Goal: Use online tool/utility

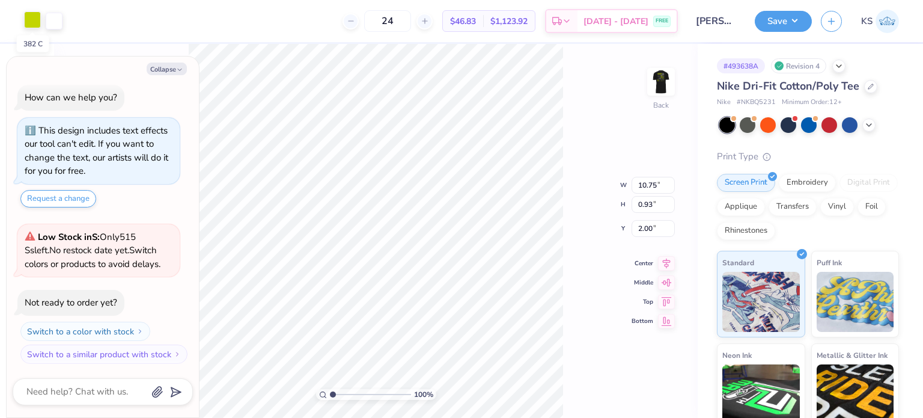
click at [35, 22] on div at bounding box center [32, 19] width 17 height 17
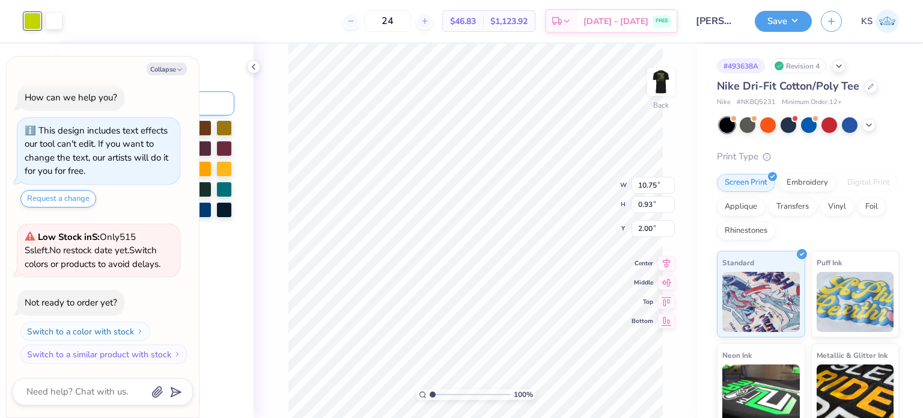
click at [208, 97] on input at bounding box center [170, 103] width 127 height 24
click at [180, 72] on icon "button" at bounding box center [179, 69] width 7 height 7
type textarea "x"
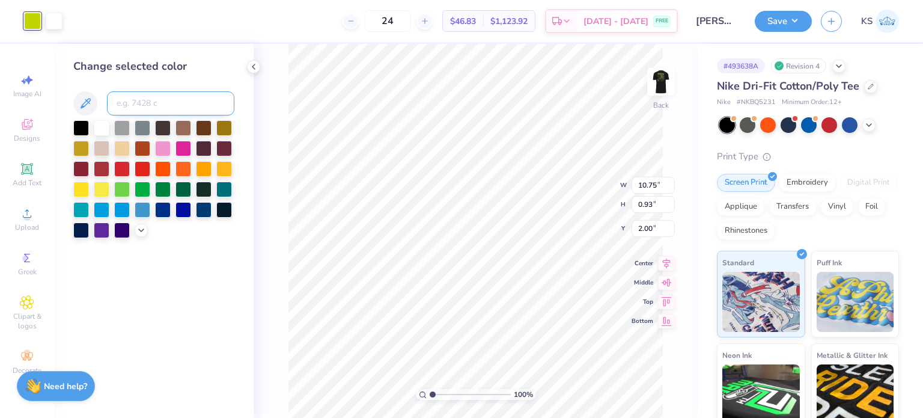
click at [178, 106] on input at bounding box center [170, 103] width 127 height 24
type input "381"
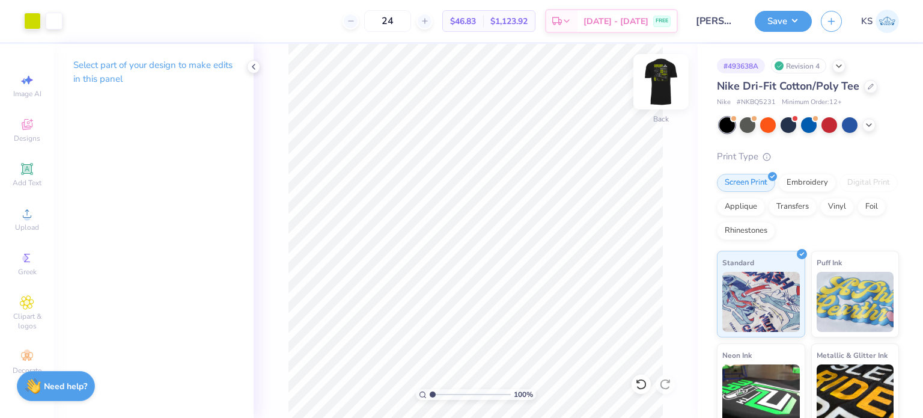
click at [673, 75] on img at bounding box center [661, 82] width 48 height 48
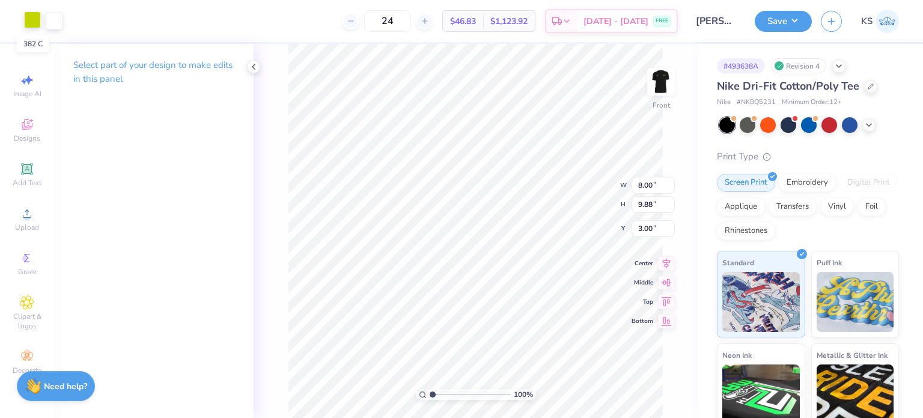
click at [32, 21] on div at bounding box center [32, 19] width 17 height 17
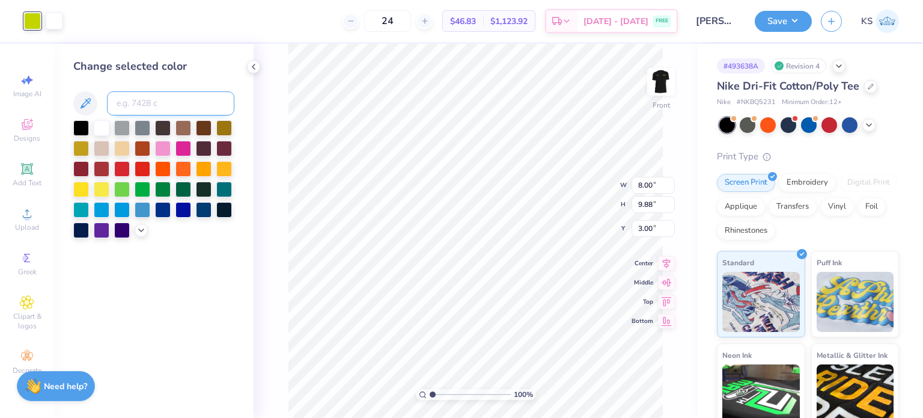
click at [162, 99] on input at bounding box center [170, 103] width 127 height 24
type input "381"
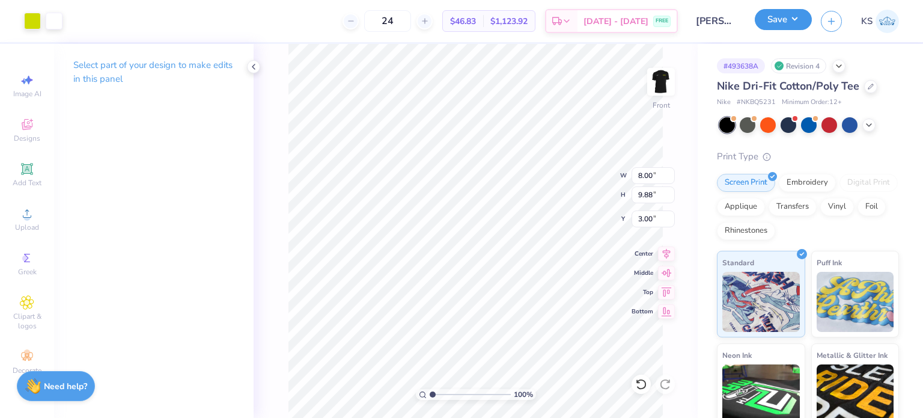
click at [757, 22] on button "Save" at bounding box center [783, 19] width 57 height 21
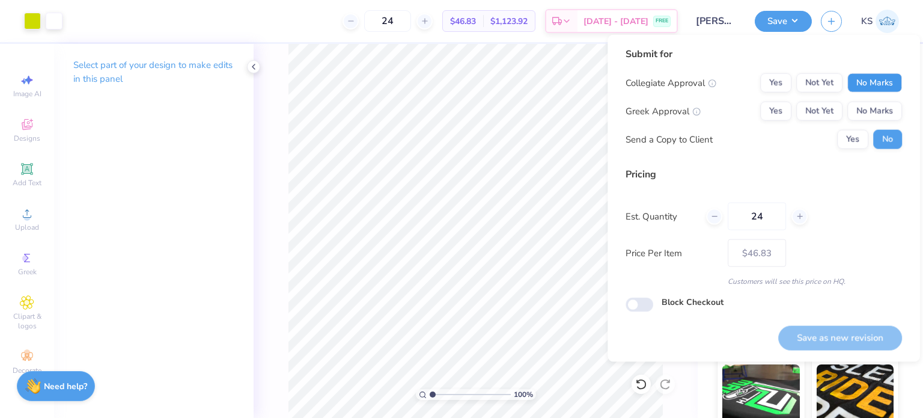
click at [854, 76] on button "No Marks" at bounding box center [875, 82] width 55 height 19
click at [861, 102] on button "No Marks" at bounding box center [875, 111] width 55 height 19
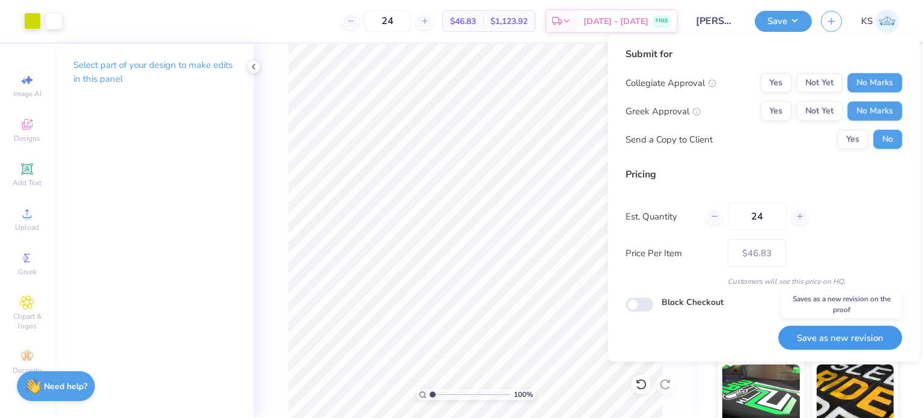
click at [855, 335] on button "Save as new revision" at bounding box center [840, 337] width 124 height 25
type input "$46.83"
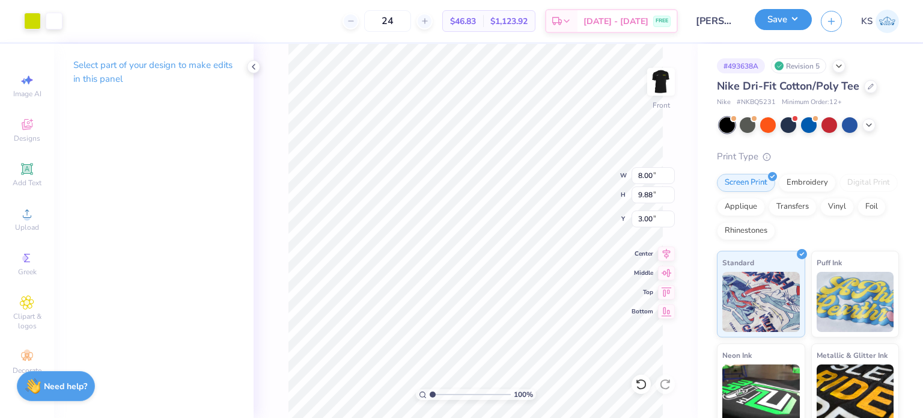
click at [775, 19] on button "Save" at bounding box center [783, 19] width 57 height 21
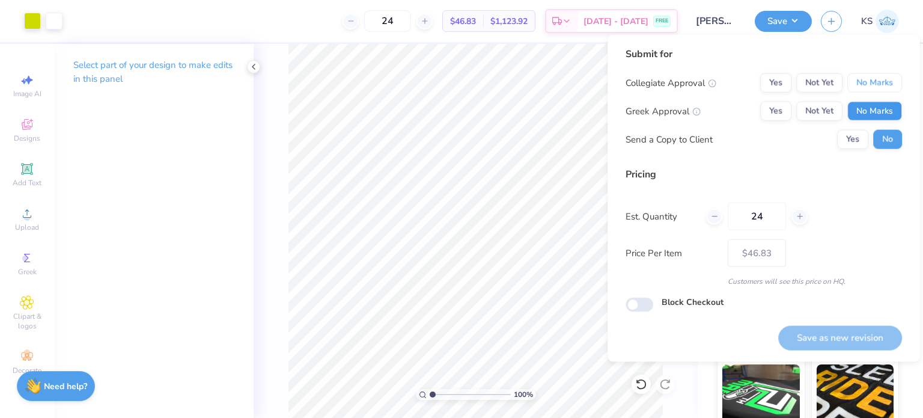
drag, startPoint x: 878, startPoint y: 90, endPoint x: 878, endPoint y: 109, distance: 19.8
click at [878, 109] on div "Collegiate Approval Yes Not Yet No Marks Greek Approval Yes Not Yet No Marks Se…" at bounding box center [764, 111] width 276 height 76
click at [878, 109] on button "No Marks" at bounding box center [875, 111] width 55 height 19
click at [882, 91] on button "No Marks" at bounding box center [875, 82] width 55 height 19
